Goal: Check status: Check status

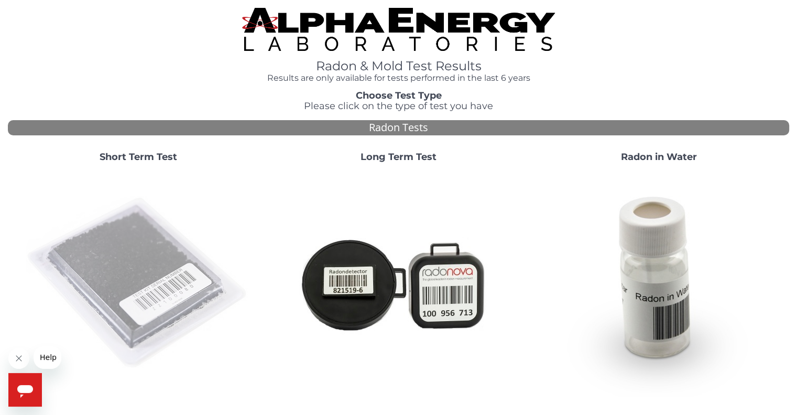
click at [150, 271] on img at bounding box center [138, 282] width 225 height 225
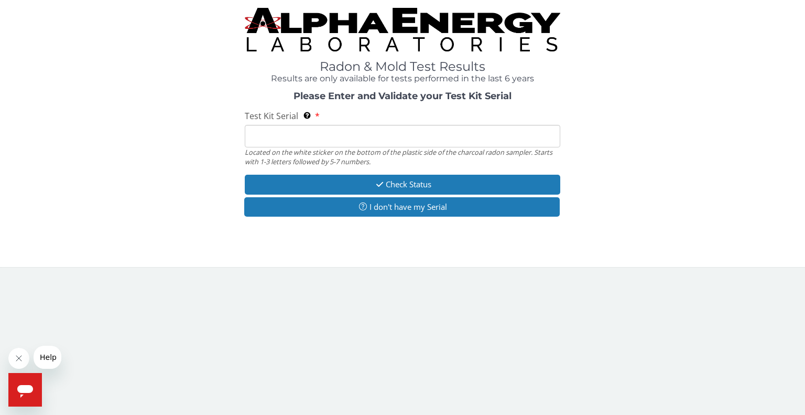
click at [306, 137] on input "Test Kit Serial Located on the white sticker on the bottom of the plastic side …" at bounding box center [402, 136] width 315 height 23
type input "FE462240"
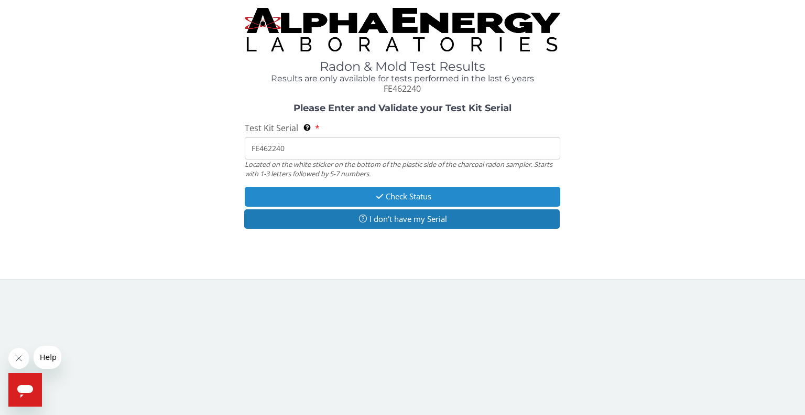
click at [403, 196] on button "Check Status" at bounding box center [402, 196] width 315 height 19
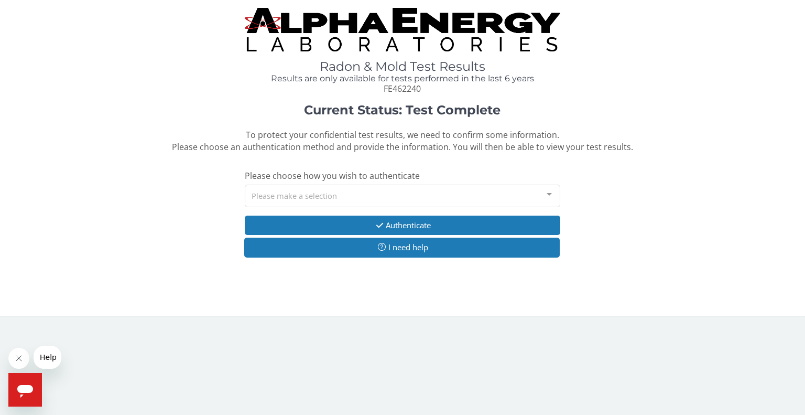
click at [547, 199] on div at bounding box center [549, 195] width 21 height 20
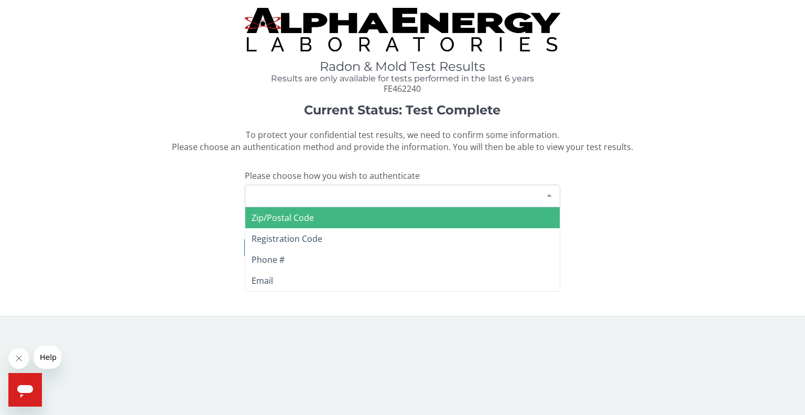
click at [313, 238] on span "Registration Code" at bounding box center [287, 239] width 71 height 12
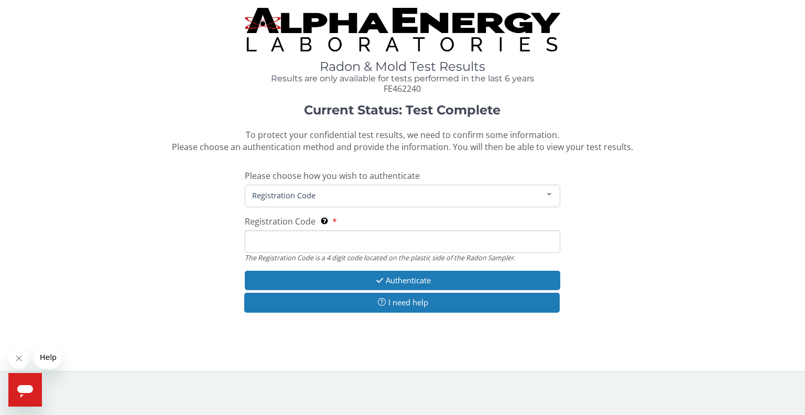
click at [284, 240] on input "Registration Code The Registration Code is a 4 digit code located on the plasti…" at bounding box center [402, 241] width 315 height 23
type input "A12B"
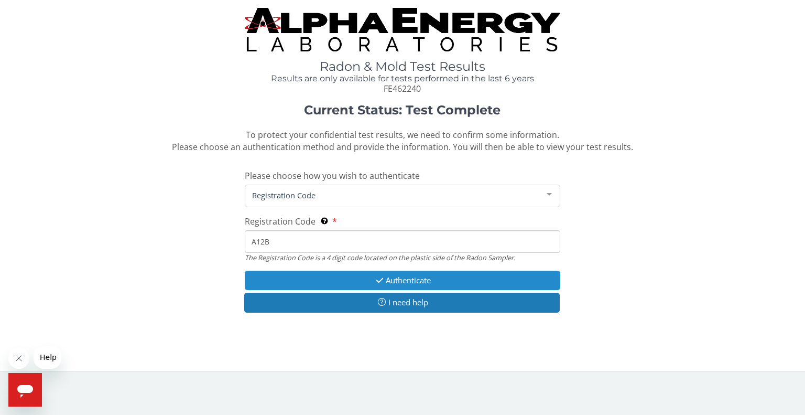
click at [441, 279] on button "Authenticate" at bounding box center [402, 279] width 315 height 19
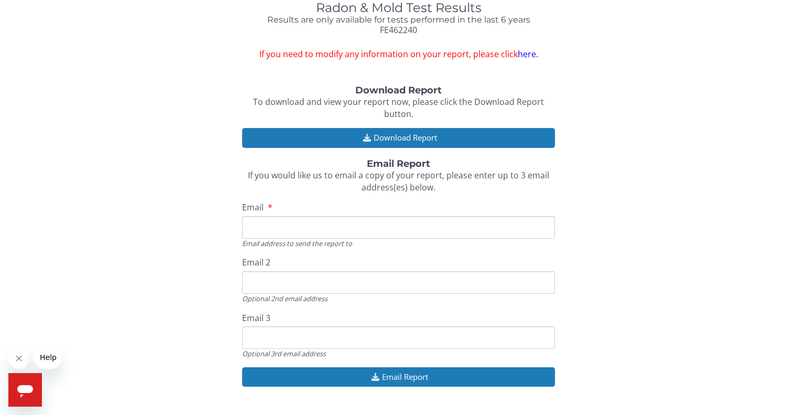
scroll to position [63, 0]
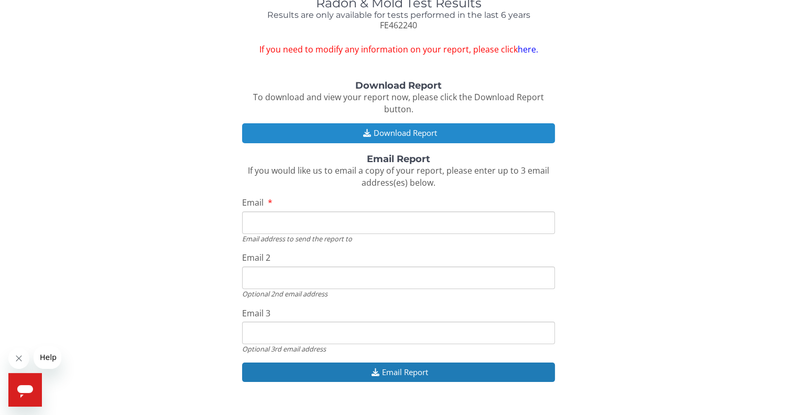
click at [424, 132] on button "Download Report" at bounding box center [398, 132] width 312 height 19
